Goal: Communication & Community: Ask a question

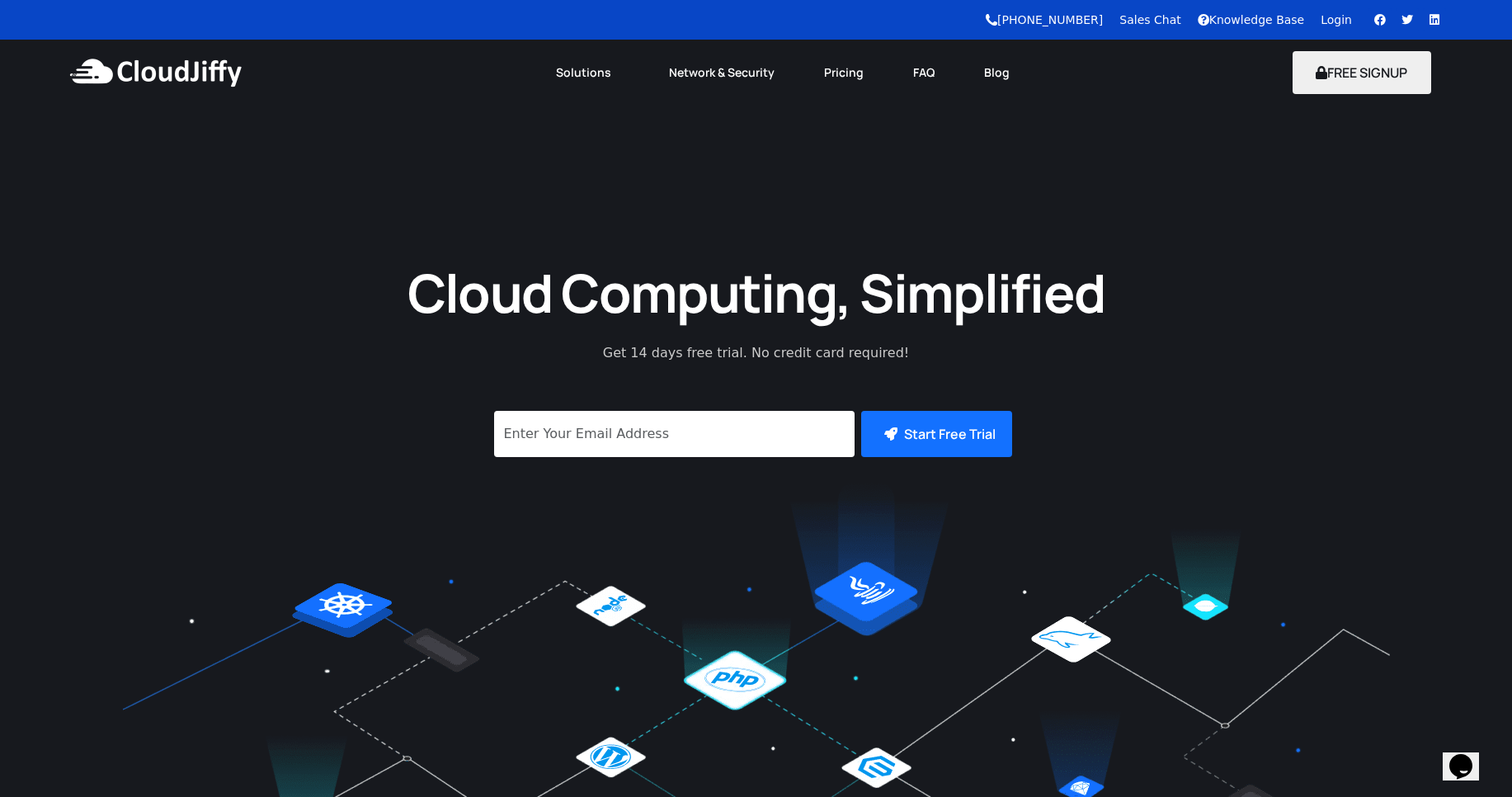
click at [1471, 752] on button "Opens Chat This icon Opens the chat window." at bounding box center [1461, 766] width 37 height 28
type input "Somnath"
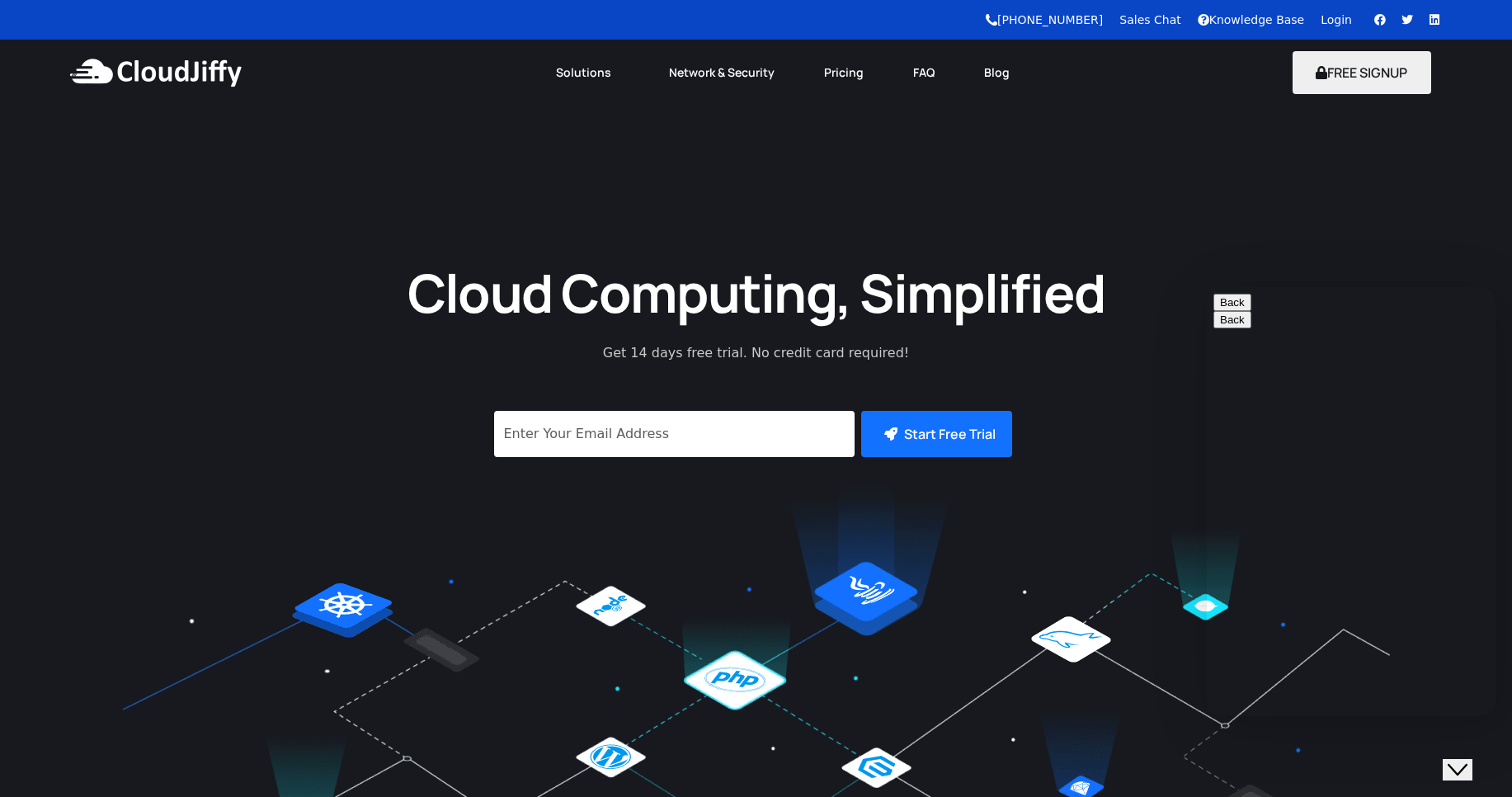
type input "Somnath.shinde@leapswitch"
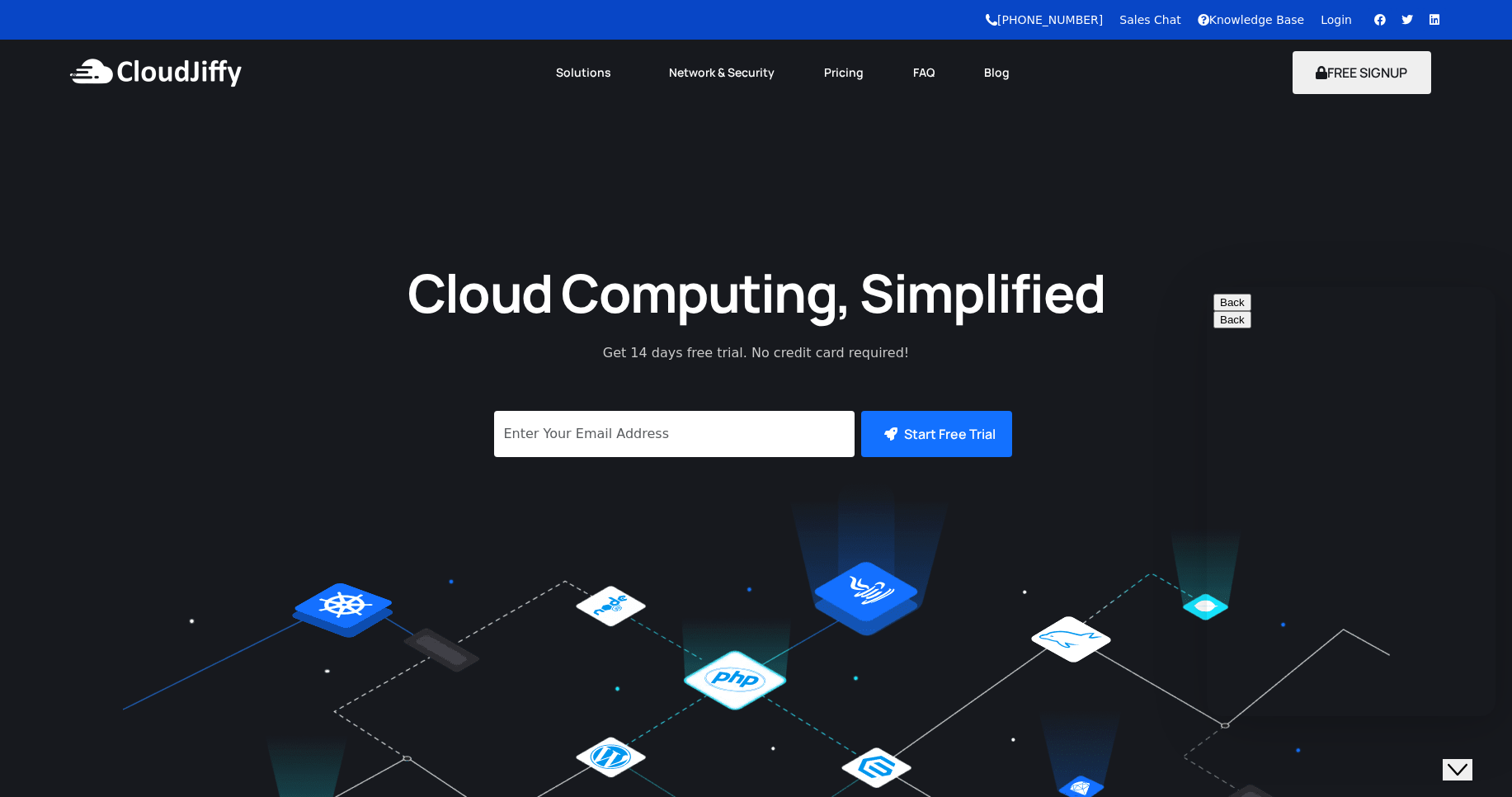
drag, startPoint x: 1412, startPoint y: 516, endPoint x: 1247, endPoint y: 502, distance: 165.6
drag, startPoint x: 1411, startPoint y: 566, endPoint x: 1346, endPoint y: 562, distance: 65.1
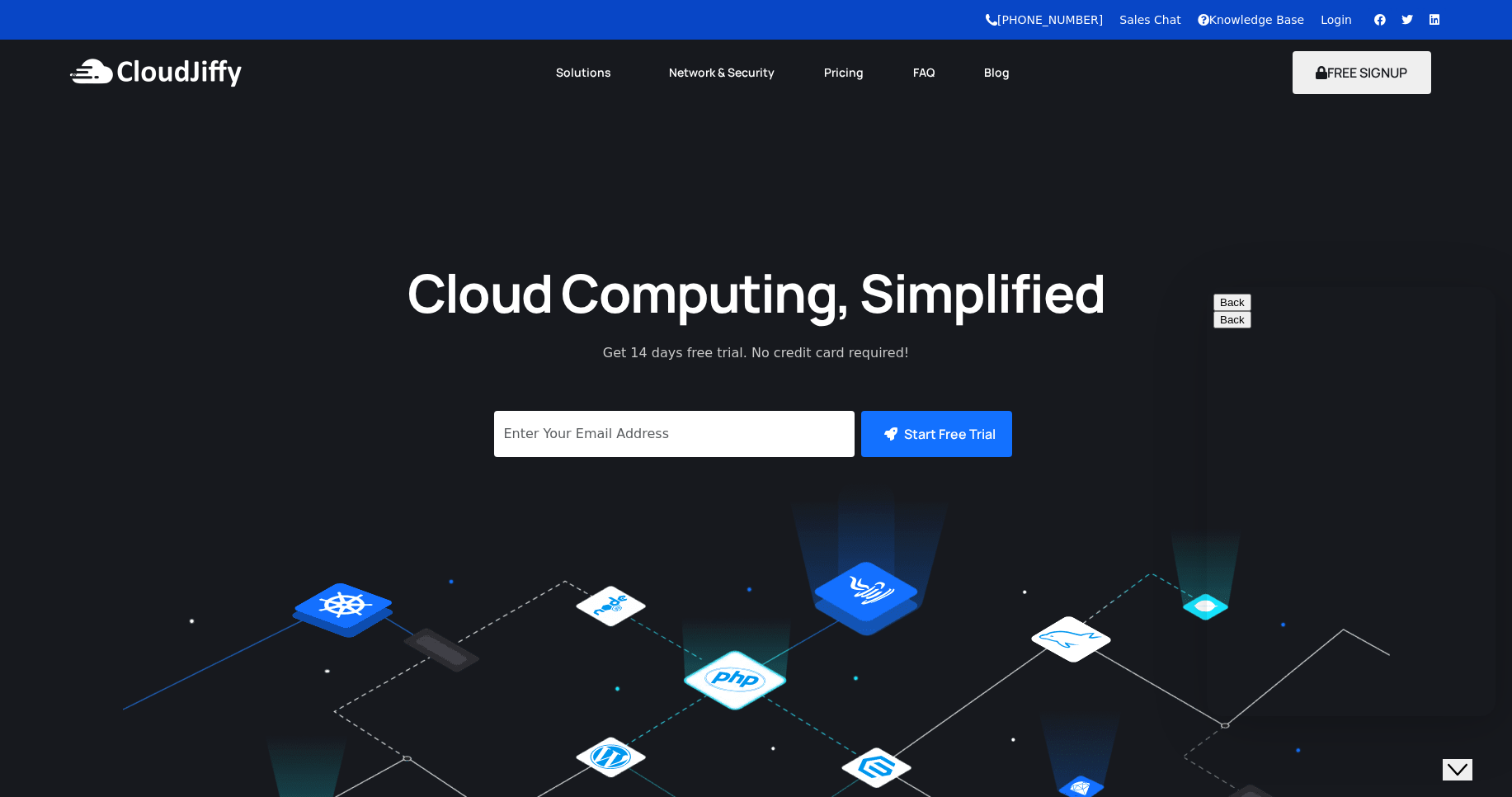
drag, startPoint x: 1327, startPoint y: 570, endPoint x: 1364, endPoint y: 577, distance: 37.7
type input "919960057135"
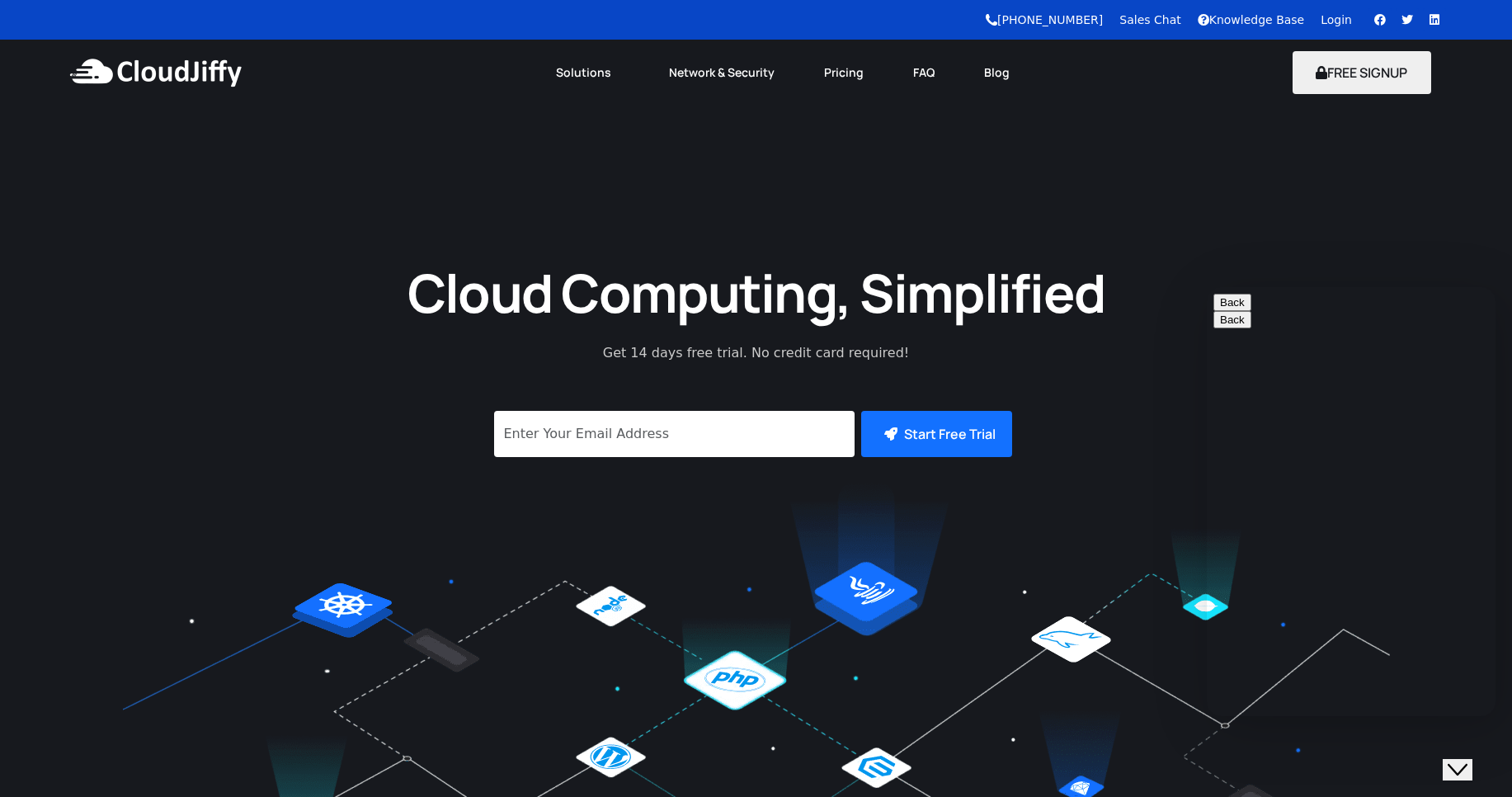
type input "Somnath"
drag, startPoint x: 1399, startPoint y: 506, endPoint x: 1275, endPoint y: 489, distance: 125.2
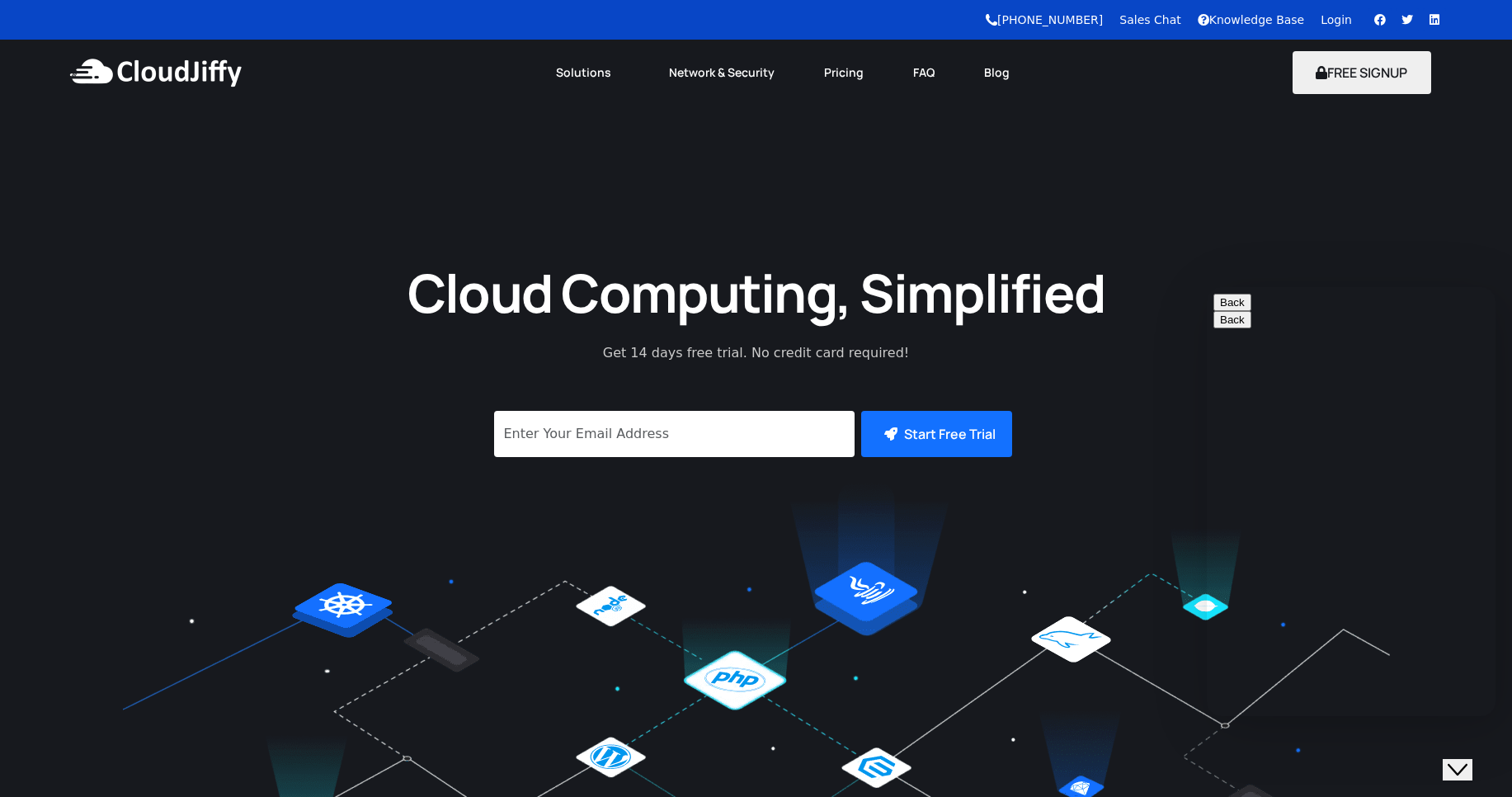
paste input "somnath.shinde@leapswitch.com"
type input "somnath.shinde@leapswitch.com"
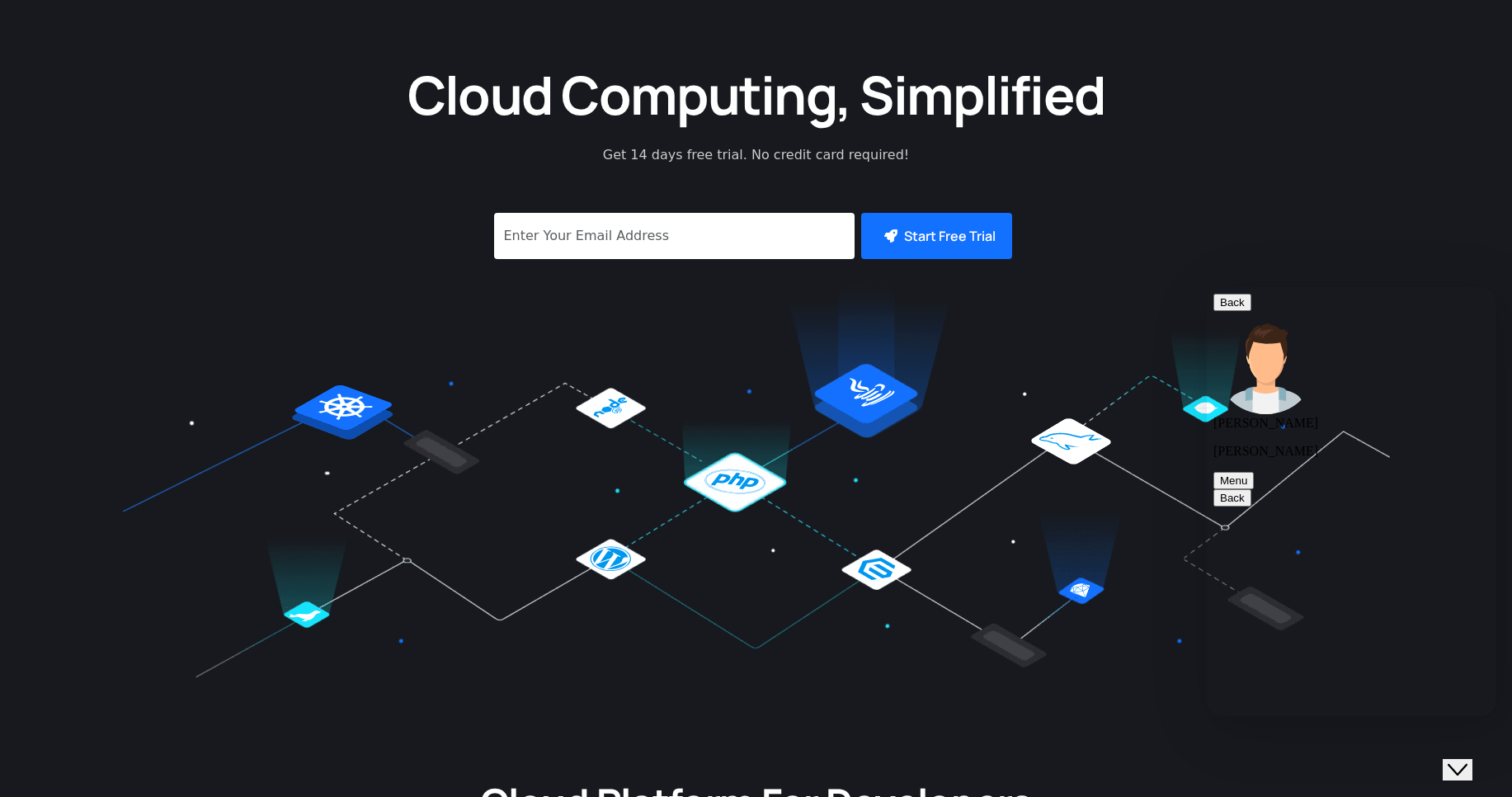
scroll to position [84, 0]
click at [1254, 472] on button "Menu" at bounding box center [1233, 481] width 40 height 17
click at [1372, 507] on button "End this chat session" at bounding box center [1358, 515] width 117 height 17
